Goal: Task Accomplishment & Management: Manage account settings

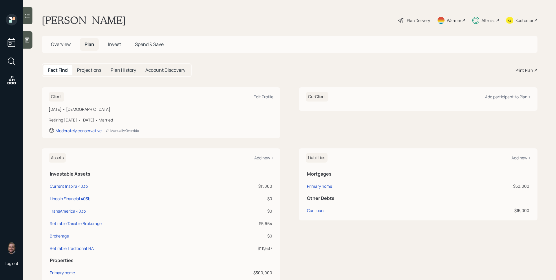
click at [239, 21] on div "[PERSON_NAME] Plan Delivery Warmer Altruist Kustomer" at bounding box center [290, 20] width 496 height 13
click at [416, 19] on div "Plan Delivery" at bounding box center [418, 20] width 23 height 6
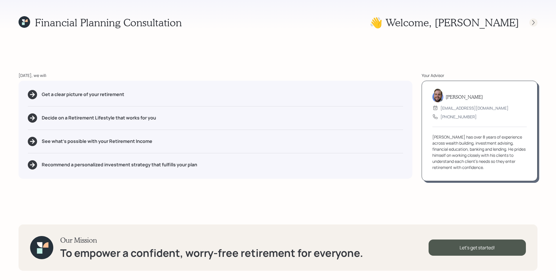
click at [531, 23] on icon at bounding box center [533, 23] width 6 height 6
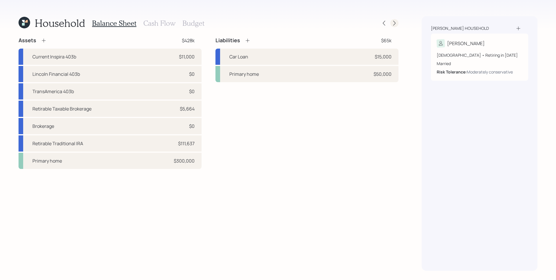
click at [393, 23] on icon at bounding box center [394, 23] width 6 height 6
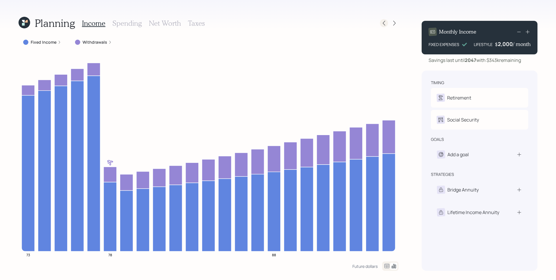
click at [382, 22] on icon at bounding box center [384, 23] width 6 height 6
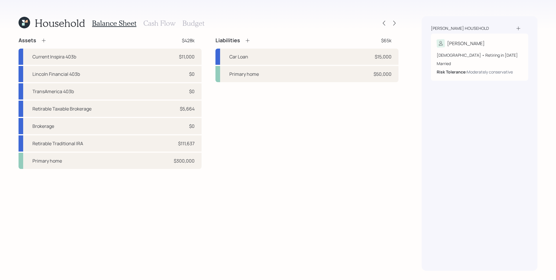
click at [152, 22] on h3 "Cash Flow" at bounding box center [159, 23] width 32 height 8
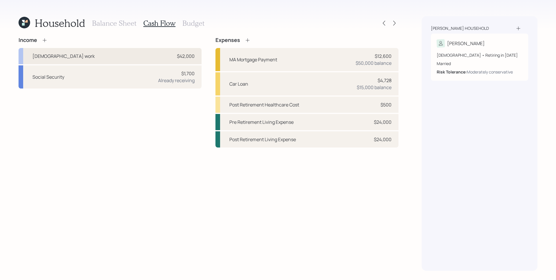
click at [194, 55] on div "$42,000" at bounding box center [186, 56] width 18 height 7
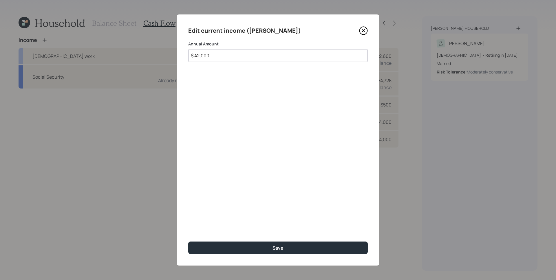
click at [226, 59] on input "$ 42,000" at bounding box center [277, 55] width 179 height 13
type input "$ 35,000"
click at [188, 242] on button "Save" at bounding box center [277, 248] width 179 height 12
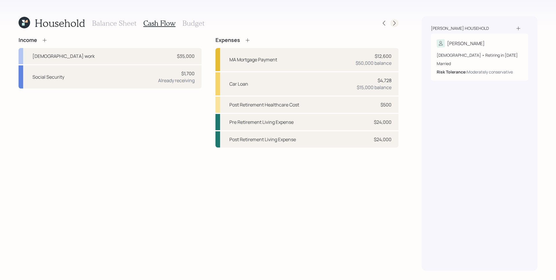
click at [393, 24] on icon at bounding box center [394, 23] width 6 height 6
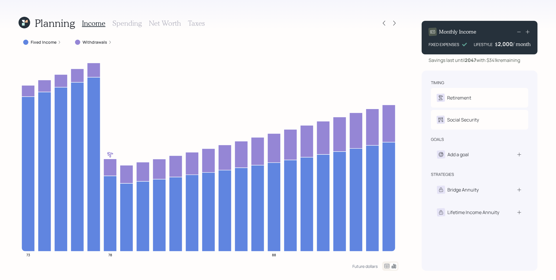
click at [58, 41] on icon at bounding box center [59, 42] width 3 height 3
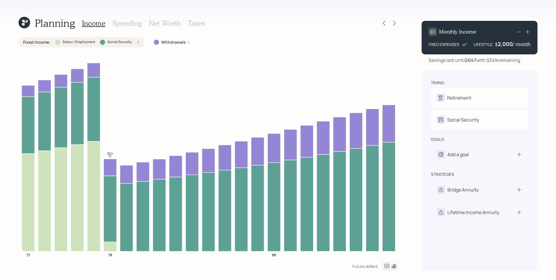
click at [165, 40] on label "Withdrawals" at bounding box center [173, 42] width 25 height 6
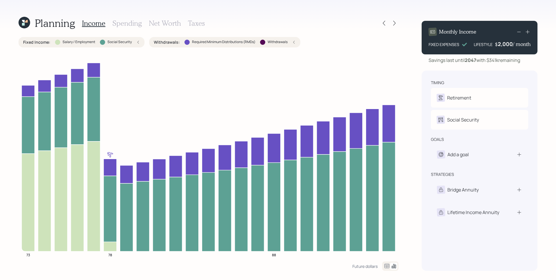
click at [130, 24] on h3 "Spending" at bounding box center [127, 23] width 30 height 8
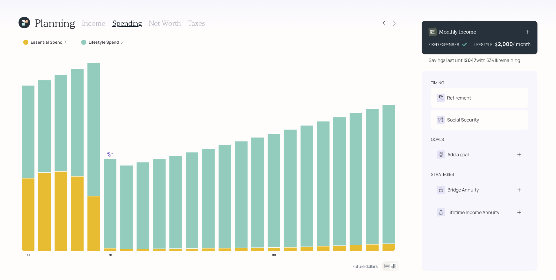
click at [109, 42] on label "Lifestyle Spend" at bounding box center [104, 42] width 30 height 6
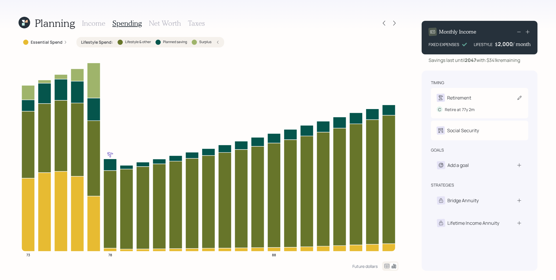
click at [464, 96] on div "Retirement" at bounding box center [459, 97] width 24 height 7
select select "2"
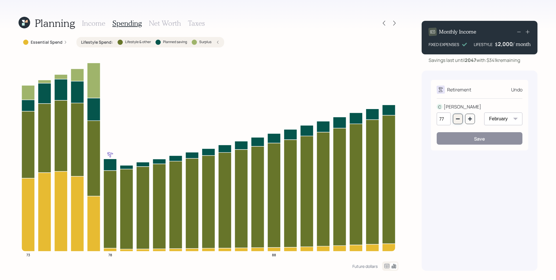
click at [453, 115] on button "button" at bounding box center [458, 119] width 10 height 10
click at [455, 117] on button "button" at bounding box center [458, 119] width 10 height 10
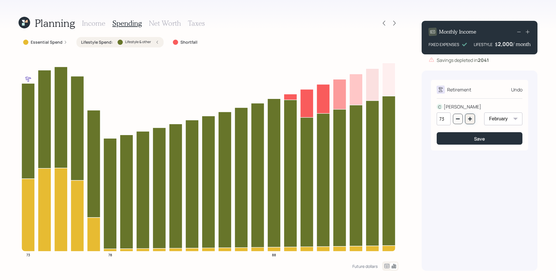
click at [470, 116] on button "button" at bounding box center [470, 119] width 10 height 10
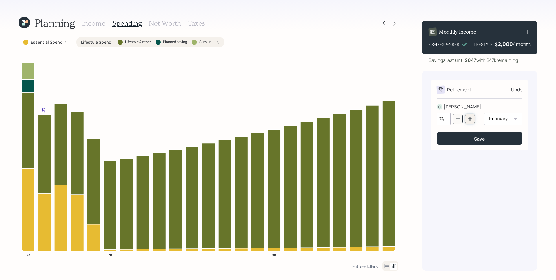
click at [470, 116] on button "button" at bounding box center [470, 119] width 10 height 10
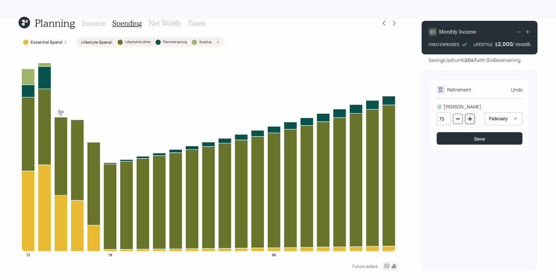
click at [470, 116] on button "button" at bounding box center [470, 119] width 10 height 10
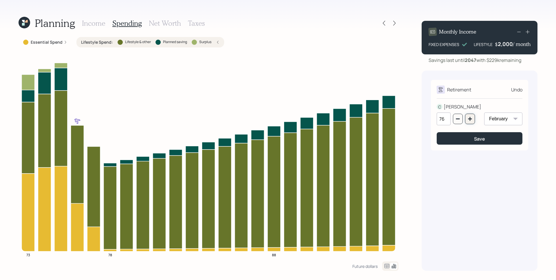
click at [470, 120] on icon "button" at bounding box center [470, 119] width 5 height 5
click at [462, 120] on button "button" at bounding box center [458, 119] width 10 height 10
type input "77"
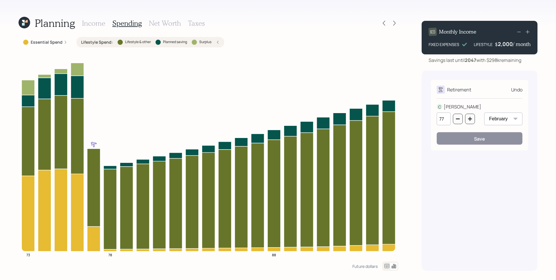
click at [512, 91] on div "Undo" at bounding box center [516, 89] width 11 height 7
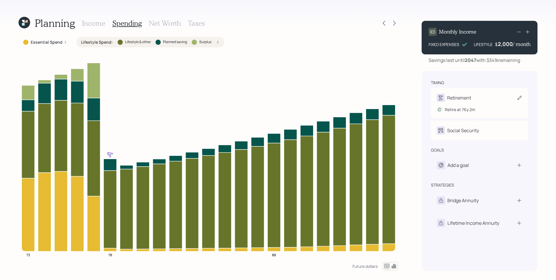
click at [482, 96] on div "Retirement" at bounding box center [480, 98] width 86 height 8
select select "2"
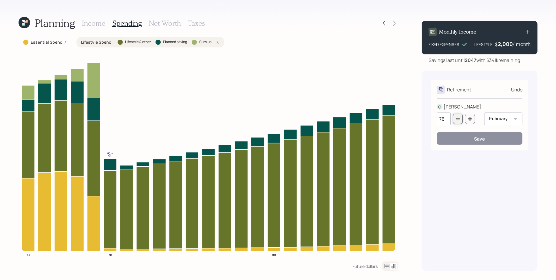
click at [459, 118] on icon "button" at bounding box center [457, 119] width 5 height 5
type input "75"
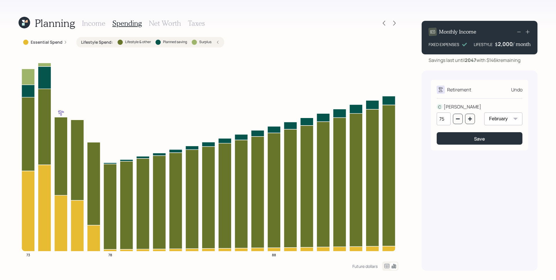
click at [59, 45] on label "Essential Spend" at bounding box center [47, 42] width 32 height 6
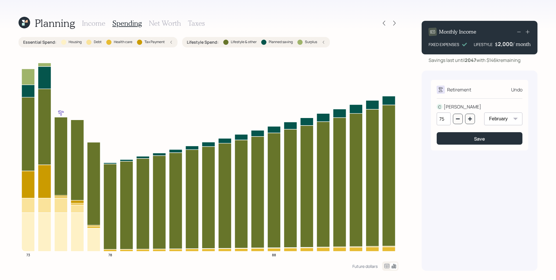
click at [102, 20] on h3 "Income" at bounding box center [93, 23] width 23 height 8
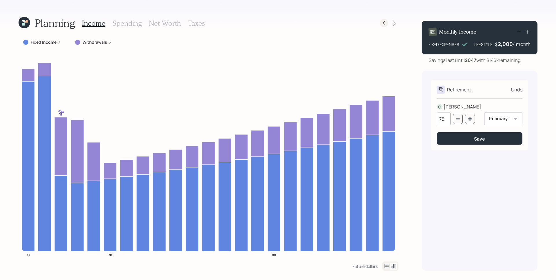
click at [383, 21] on icon at bounding box center [384, 23] width 6 height 6
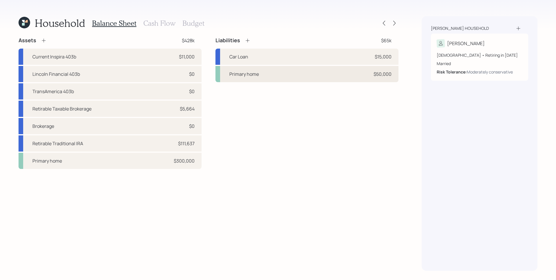
click at [325, 76] on div "Primary home $50,000" at bounding box center [306, 74] width 183 height 16
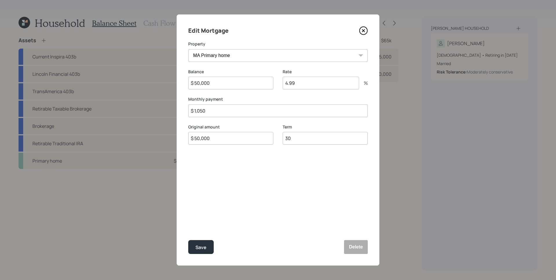
click at [367, 32] on icon at bounding box center [363, 30] width 9 height 9
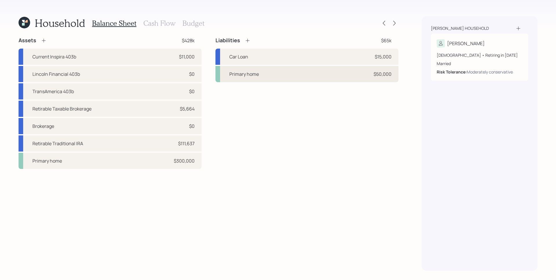
click at [378, 77] on div "$50,000" at bounding box center [382, 74] width 18 height 7
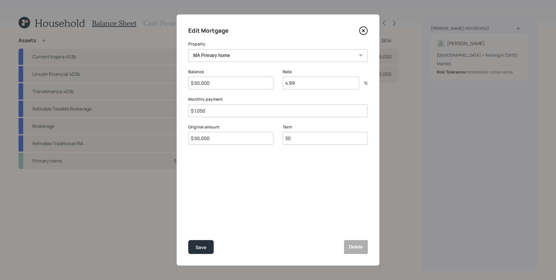
click at [223, 79] on input "$ 50,000" at bounding box center [230, 83] width 85 height 13
click at [224, 79] on input "$ 50,000" at bounding box center [230, 83] width 85 height 13
click at [224, 81] on input "$ 50,000" at bounding box center [230, 83] width 85 height 13
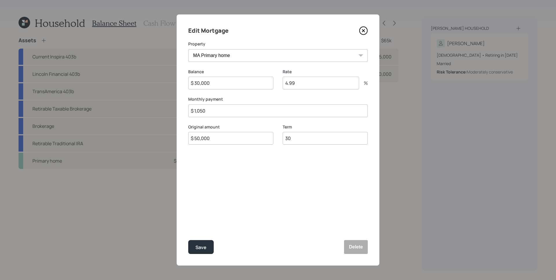
type input "$ 30,000"
click at [188, 240] on button "Save" at bounding box center [200, 247] width 25 height 14
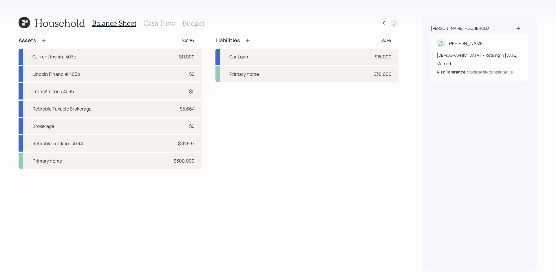
click at [395, 20] on icon at bounding box center [394, 23] width 6 height 6
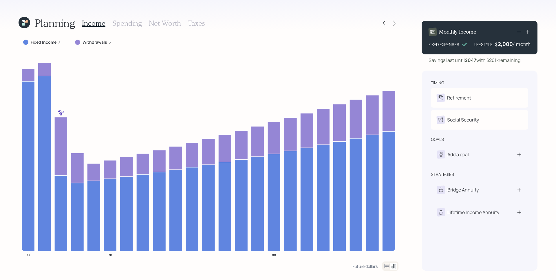
click at [124, 23] on h3 "Spending" at bounding box center [127, 23] width 30 height 8
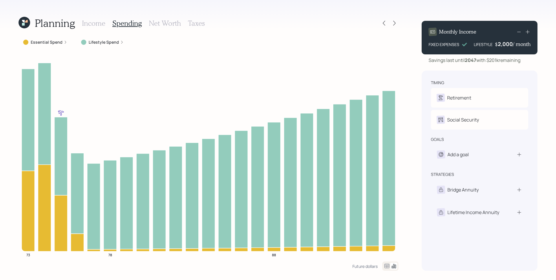
click at [60, 43] on label "Essential Spend" at bounding box center [47, 42] width 32 height 6
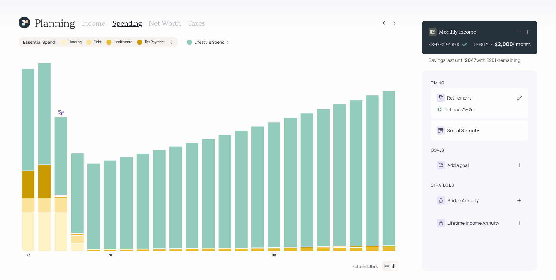
click at [477, 102] on div "C Retire at 74y 2m" at bounding box center [480, 107] width 86 height 11
select select "2"
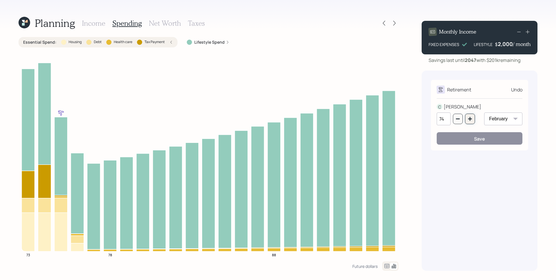
click at [468, 116] on button "button" at bounding box center [470, 119] width 10 height 10
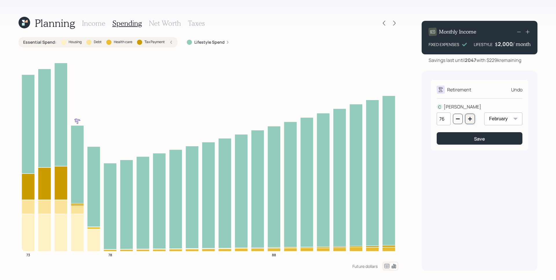
click at [468, 116] on button "button" at bounding box center [470, 119] width 10 height 10
type input "77"
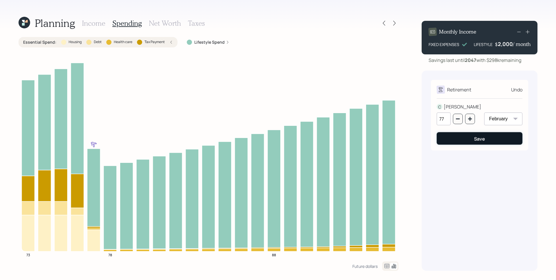
click at [469, 140] on button "Save" at bounding box center [480, 138] width 86 height 12
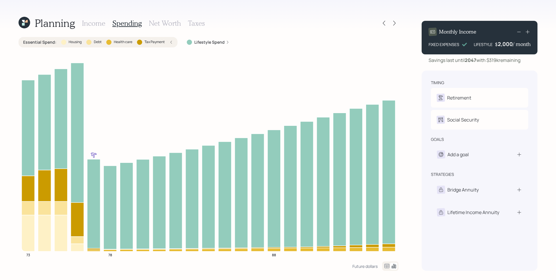
click at [96, 24] on h3 "Income" at bounding box center [93, 23] width 23 height 8
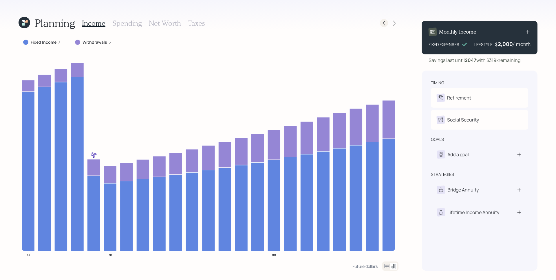
click at [385, 25] on icon at bounding box center [384, 23] width 6 height 6
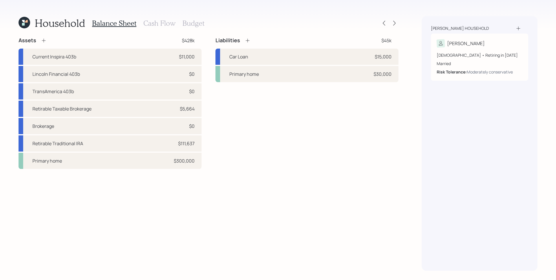
click at [147, 24] on h3 "Cash Flow" at bounding box center [159, 23] width 32 height 8
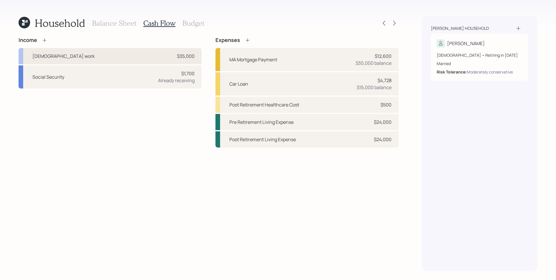
click at [160, 57] on div "[DEMOGRAPHIC_DATA] work $35,000" at bounding box center [110, 56] width 183 height 16
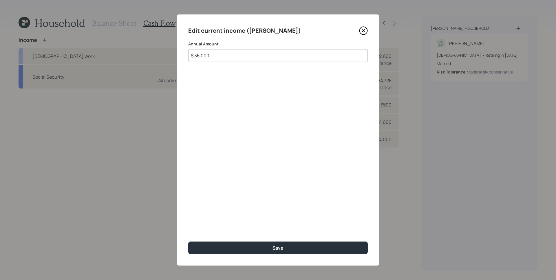
click at [218, 59] on input "$ 35,000" at bounding box center [277, 55] width 179 height 13
type input "$ 21,000"
click at [188, 242] on button "Save" at bounding box center [277, 248] width 179 height 12
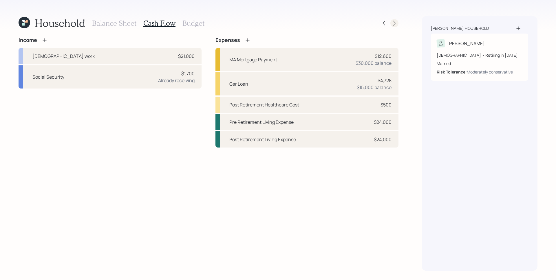
click at [395, 23] on icon at bounding box center [394, 23] width 6 height 6
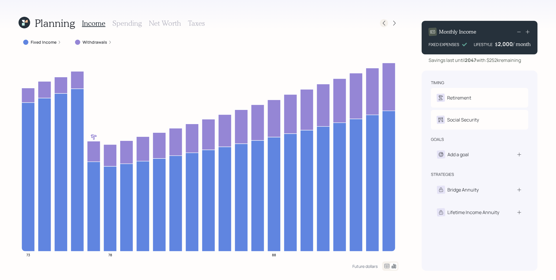
click at [383, 25] on icon at bounding box center [384, 23] width 6 height 6
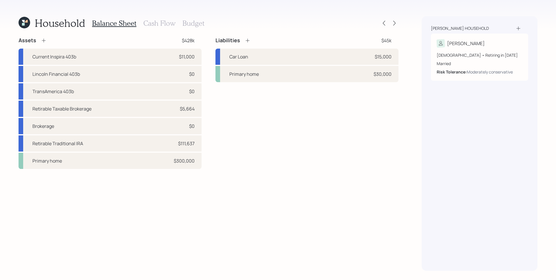
click at [168, 25] on h3 "Cash Flow" at bounding box center [159, 23] width 32 height 8
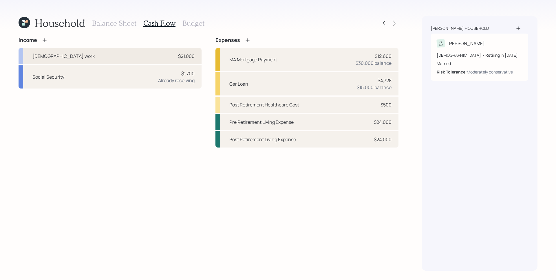
click at [161, 57] on div "[DEMOGRAPHIC_DATA] work $21,000" at bounding box center [110, 56] width 183 height 16
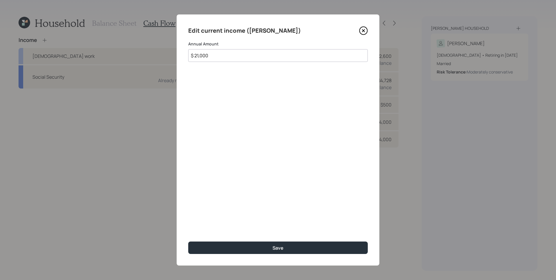
drag, startPoint x: 218, startPoint y: 54, endPoint x: 185, endPoint y: 49, distance: 32.8
click at [185, 49] on div "Edit current income ([PERSON_NAME]) Annual Amount $ 21,000 Save" at bounding box center [278, 139] width 203 height 251
type input "$ 35,000"
click at [188, 242] on button "Save" at bounding box center [277, 248] width 179 height 12
